Goal: Task Accomplishment & Management: Use online tool/utility

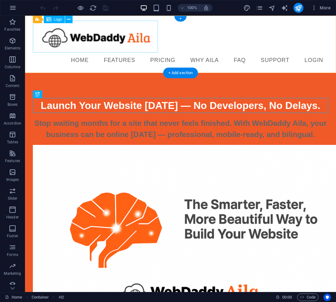
click at [151, 36] on div at bounding box center [181, 37] width 296 height 32
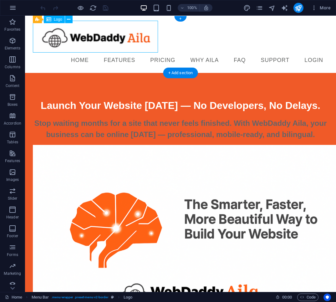
click at [151, 36] on div at bounding box center [181, 37] width 296 height 32
select select "px"
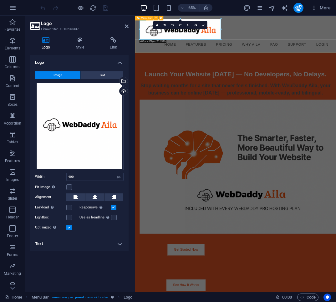
click at [311, 34] on div "Menu Home Features Pricing Why Aila FAQ Support Login" at bounding box center [289, 44] width 309 height 57
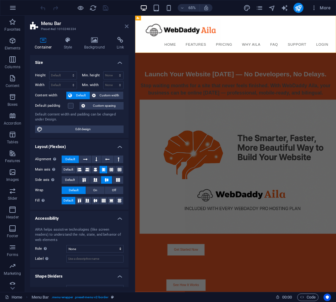
click at [126, 27] on icon at bounding box center [127, 26] width 4 height 5
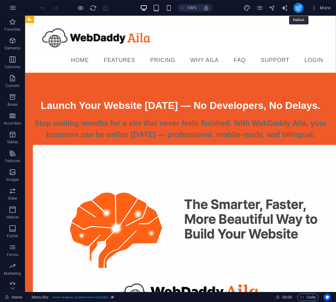
click at [297, 9] on icon "publish" at bounding box center [298, 7] width 7 height 7
